Goal: Task Accomplishment & Management: Complete application form

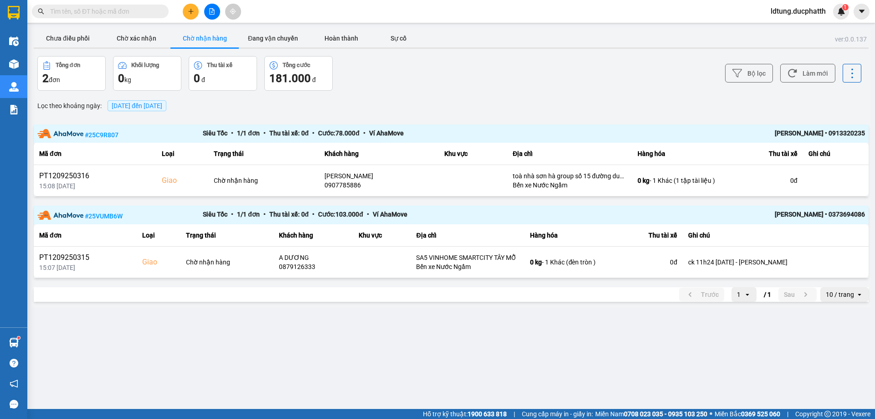
click at [214, 14] on icon "file-add" at bounding box center [212, 11] width 5 height 6
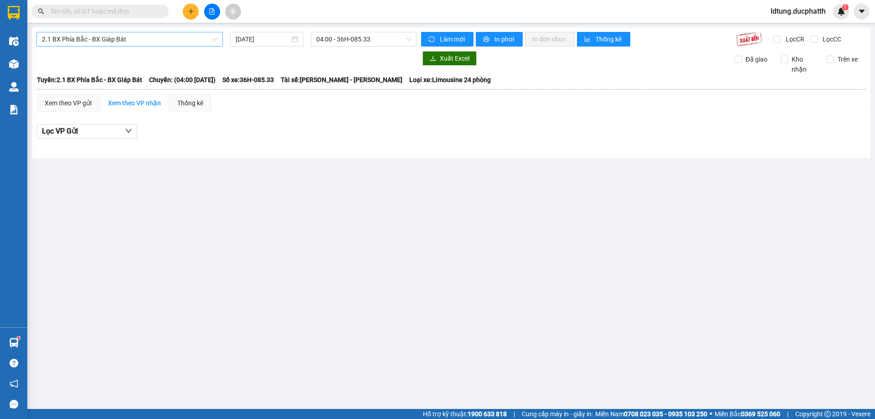
click at [176, 42] on span "2.1 BX Phía Bắc - BX Giáp Bát" at bounding box center [130, 39] width 176 height 14
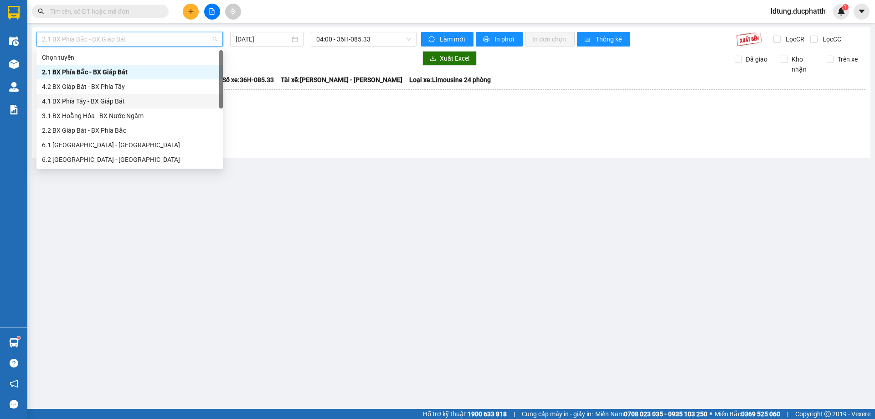
scroll to position [73, 0]
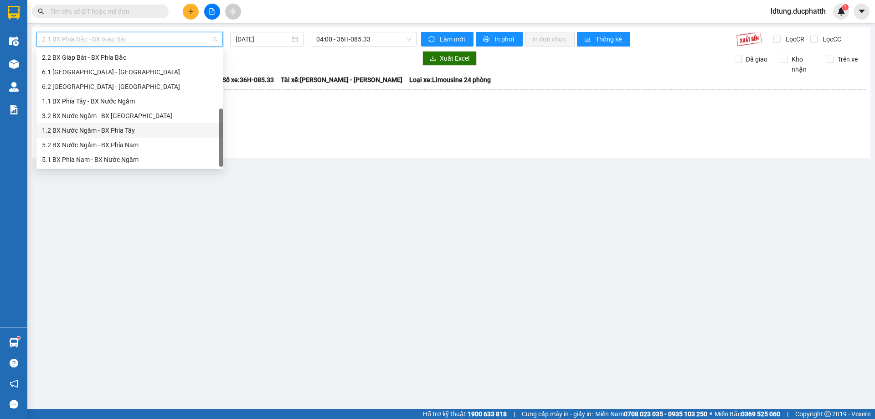
click at [115, 128] on div "1.2 BX Nước Ngầm - BX Phía Tây" at bounding box center [130, 130] width 176 height 10
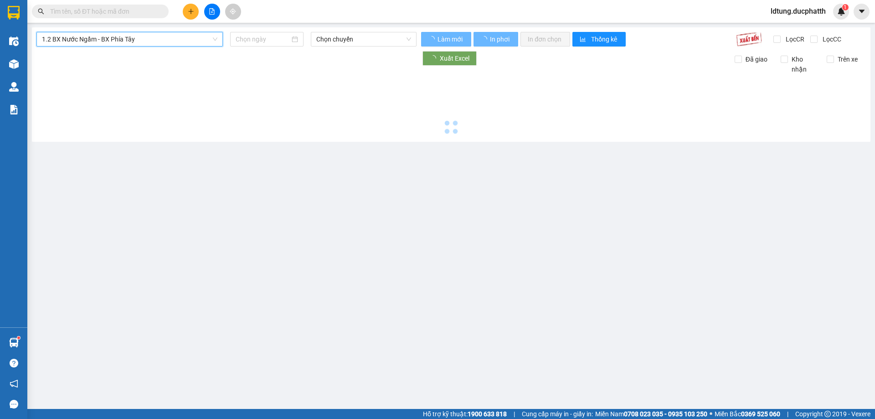
type input "[DATE]"
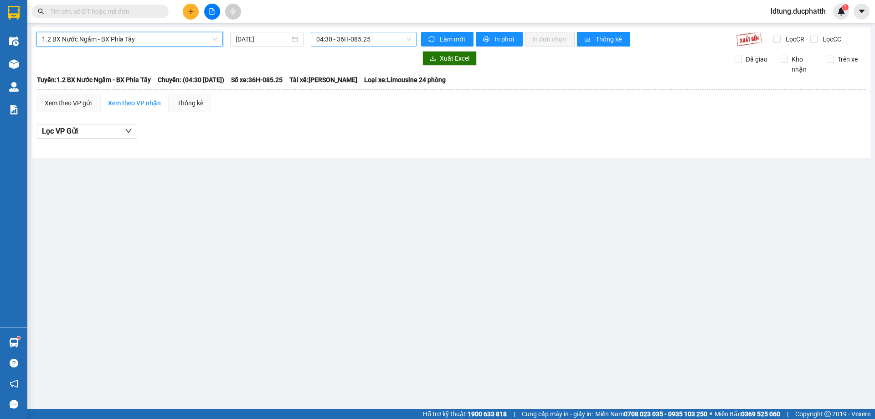
click at [379, 42] on span "04:30 - 36H-085.25" at bounding box center [363, 39] width 95 height 14
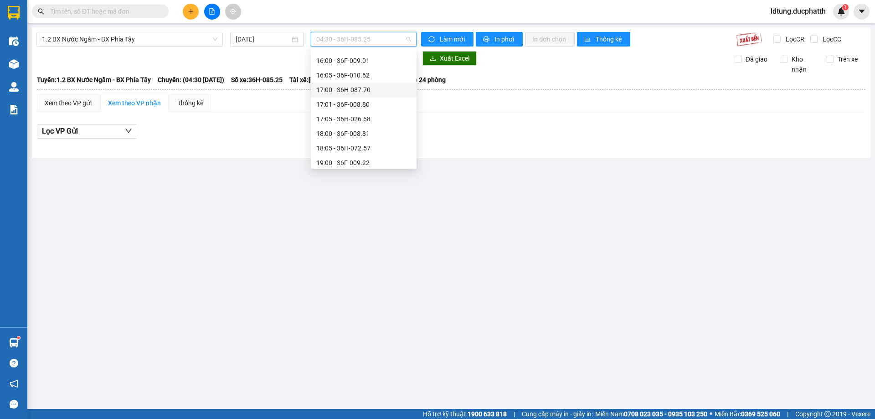
scroll to position [319, 0]
click at [360, 144] on div "19:00 - 36F-009.22" at bounding box center [363, 147] width 95 height 10
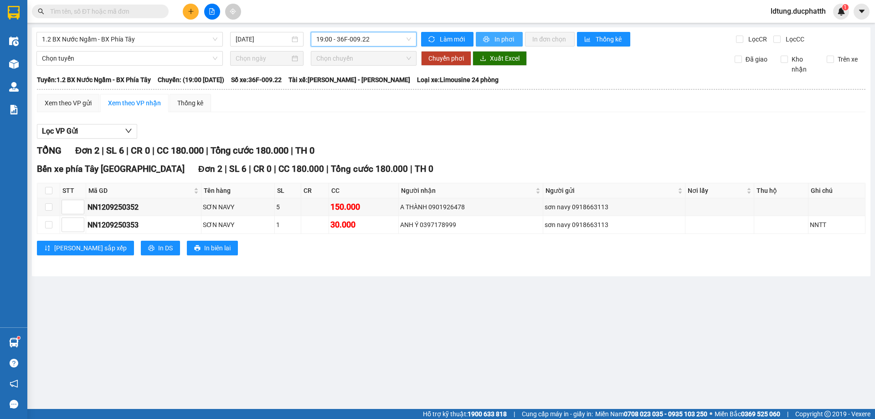
click at [508, 35] on span "In phơi" at bounding box center [505, 39] width 21 height 10
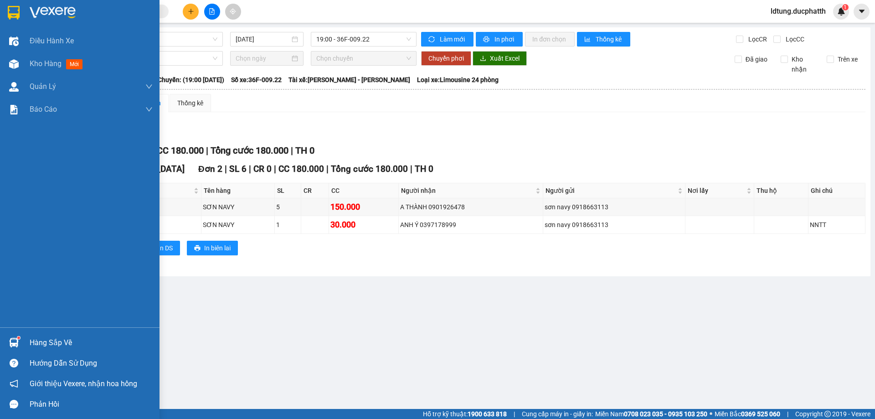
click at [36, 341] on div "Hàng sắp về" at bounding box center [91, 343] width 123 height 14
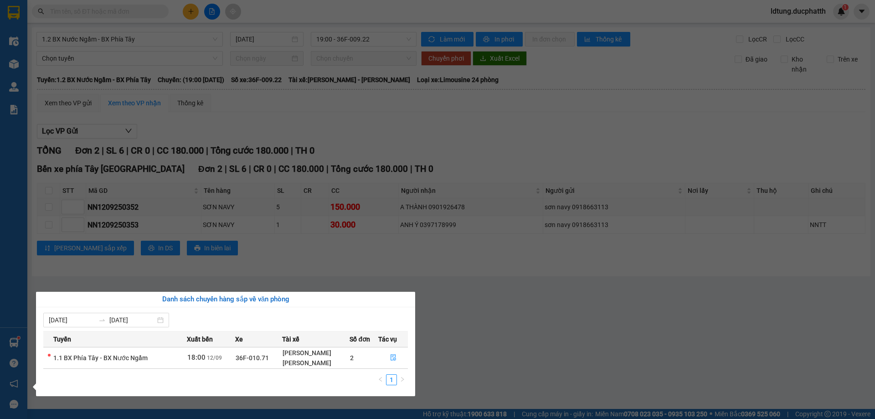
click at [521, 330] on section "Kết quả tìm kiếm ( 0 ) Bộ lọc No Data ldtung.ducphatth 1 Điều hành xe Kho hàng …" at bounding box center [437, 209] width 875 height 419
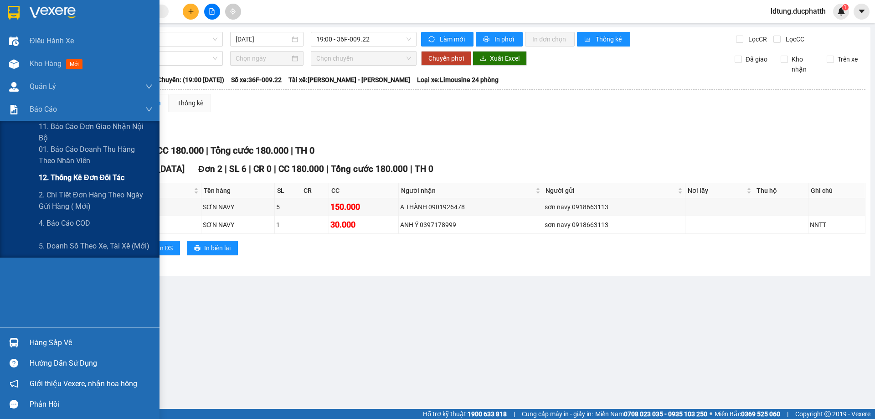
click at [108, 179] on span "12. Thống kê đơn đối tác" at bounding box center [82, 177] width 86 height 11
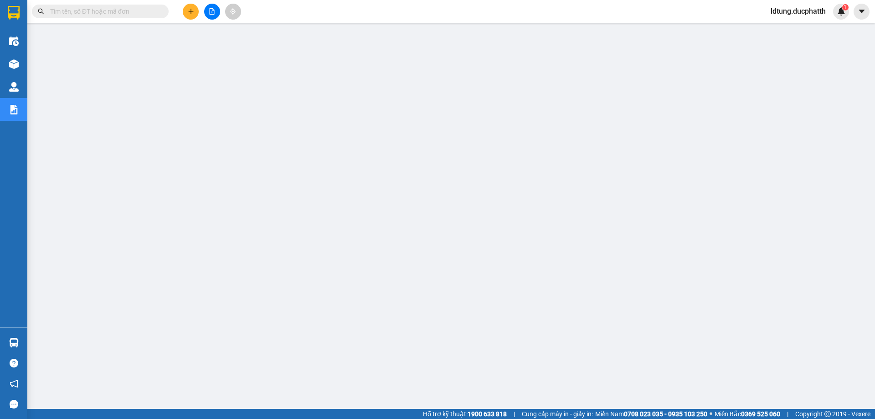
click at [133, 13] on input "text" at bounding box center [104, 11] width 108 height 10
paste input "PT1209250317"
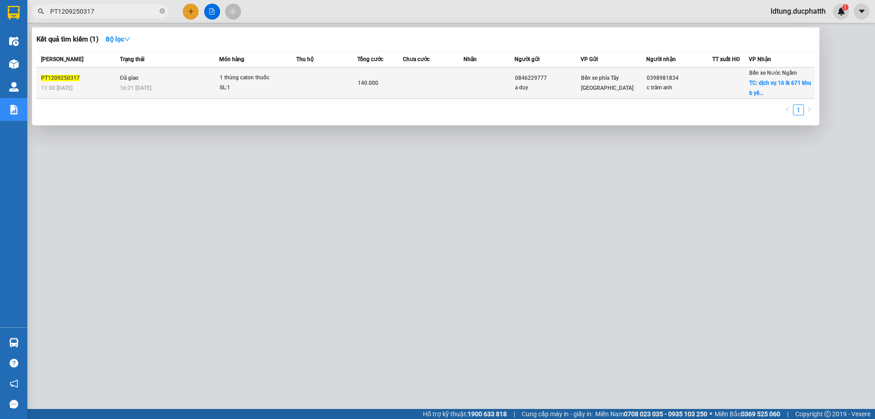
type input "PT1209250317"
click at [714, 87] on div at bounding box center [731, 83] width 36 height 10
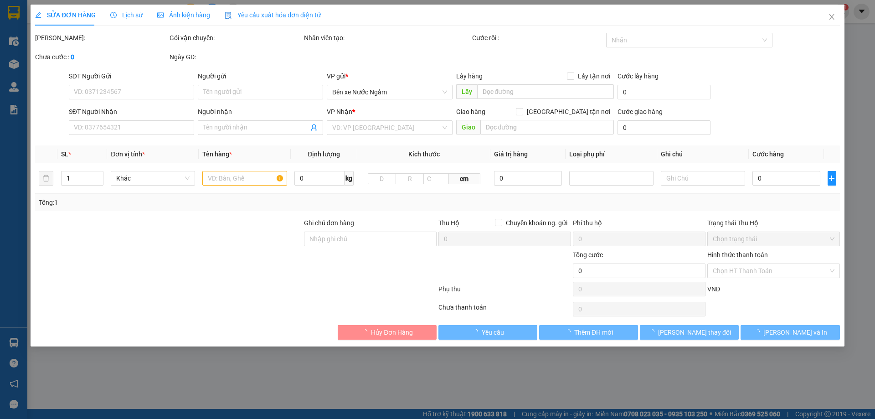
type input "0846229777"
type input "a duy"
type input "0398981834"
type input "c trâm anh"
checkbox input "true"
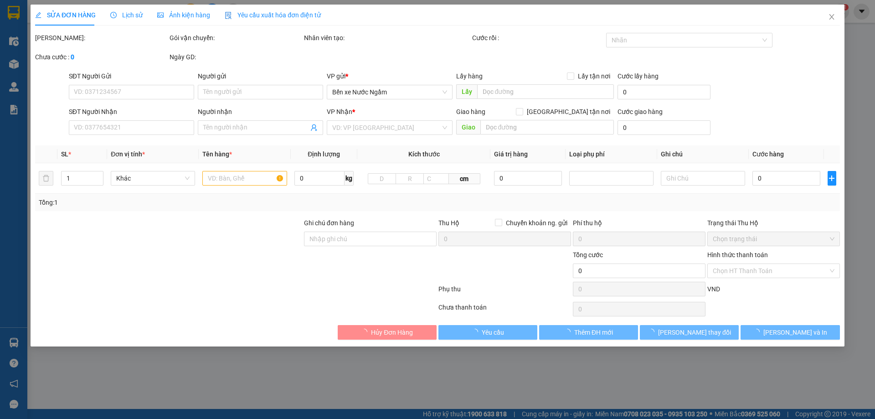
type input "dịch vụ 16 lk 671 khu b [GEOGRAPHIC_DATA]"
type input "90.000"
type input "NNTT"
type input "140.000"
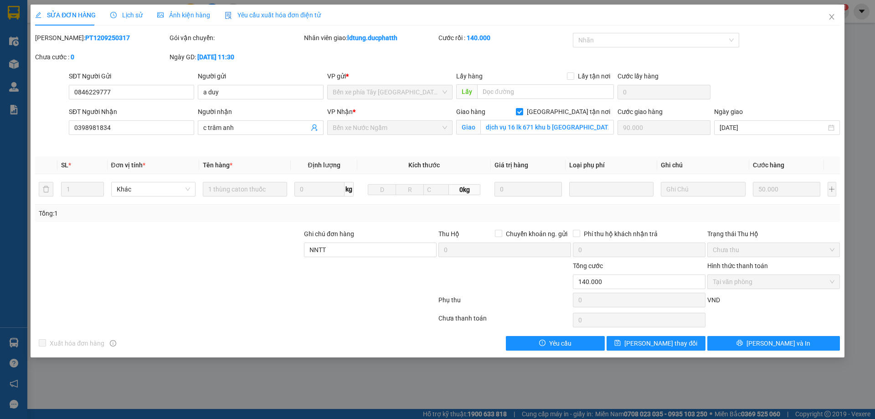
click at [124, 12] on span "Lịch sử" at bounding box center [126, 14] width 32 height 7
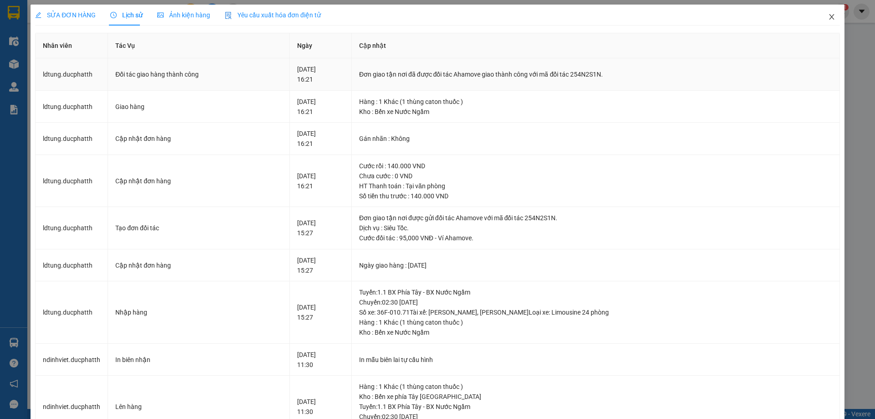
drag, startPoint x: 742, startPoint y: 66, endPoint x: 823, endPoint y: 20, distance: 93.9
click at [820, 23] on span "Close" at bounding box center [832, 18] width 26 height 26
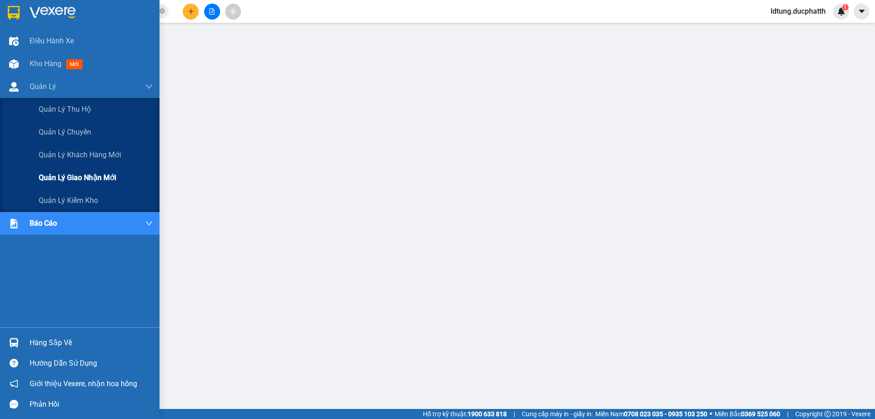
click at [61, 184] on div "Quản lý giao nhận mới" at bounding box center [96, 177] width 114 height 23
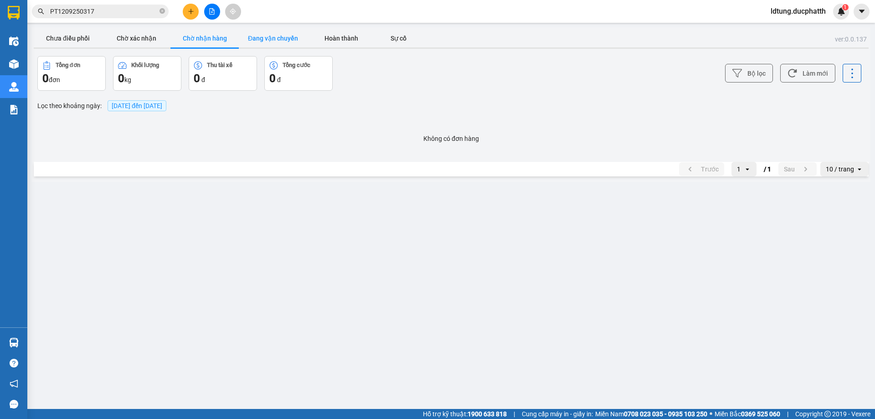
click at [254, 36] on button "Đang vận chuyển" at bounding box center [273, 38] width 68 height 18
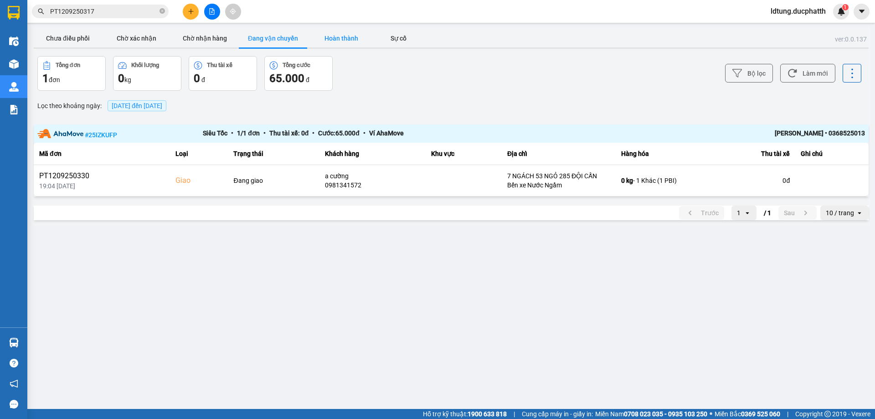
click at [347, 39] on button "Hoàn thành" at bounding box center [341, 38] width 68 height 18
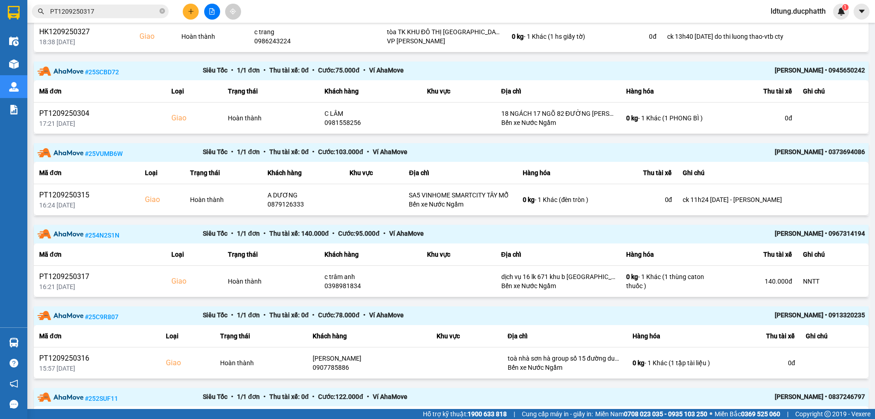
scroll to position [182, 0]
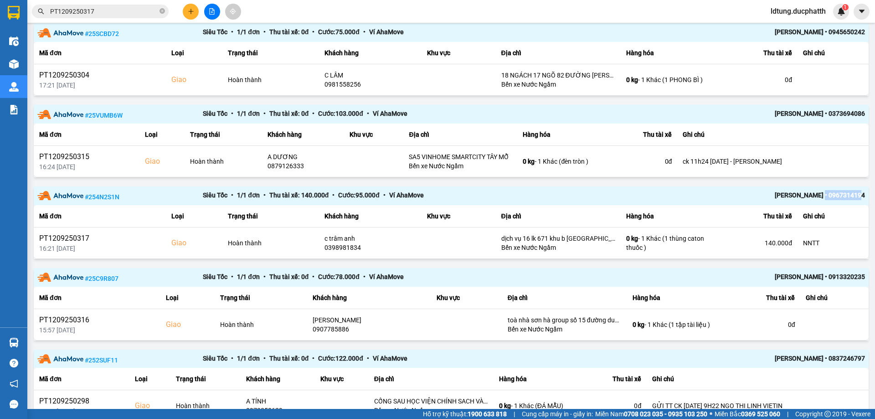
drag, startPoint x: 821, startPoint y: 194, endPoint x: 862, endPoint y: 201, distance: 41.5
click at [862, 201] on div "# 254N2S1N Siêu Tốc • 1 / 1 đơn • Thu tài xế: 140.000 đ • Cước: 95.000 đ • Ví A…" at bounding box center [451, 195] width 835 height 19
